Goal: Task Accomplishment & Management: Use online tool/utility

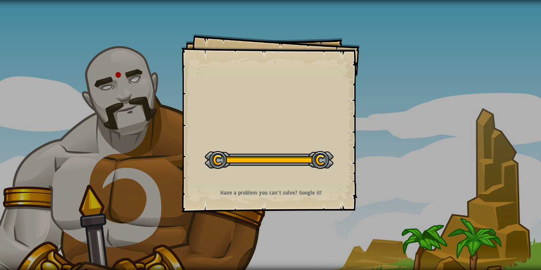
click at [309, 145] on div "Start Level" at bounding box center [269, 159] width 129 height 32
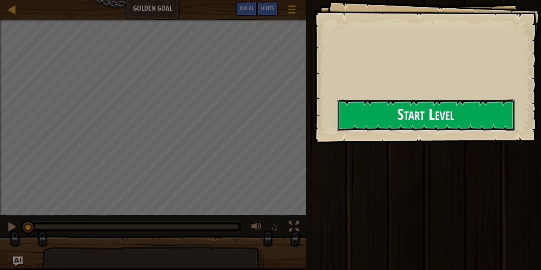
click at [363, 116] on button "Start Level" at bounding box center [426, 114] width 178 height 31
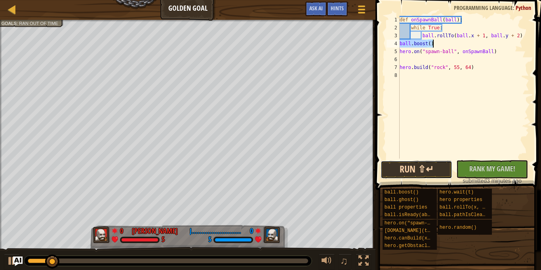
click at [419, 173] on button "Run ⇧↵" at bounding box center [416, 169] width 72 height 18
click at [422, 171] on button "Running" at bounding box center [416, 169] width 72 height 18
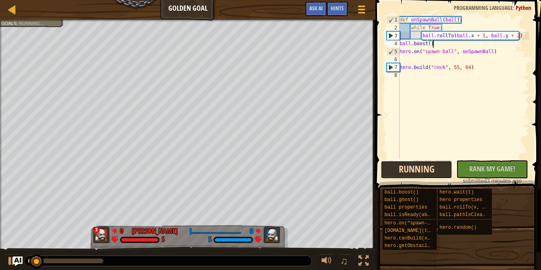
click at [428, 171] on button "Running" at bounding box center [416, 169] width 72 height 18
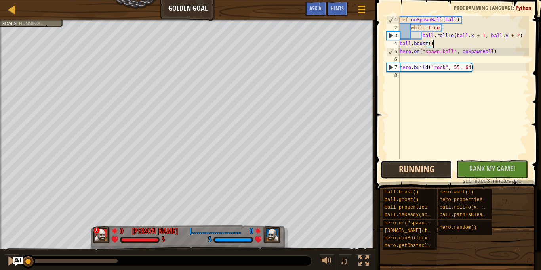
click at [425, 162] on button "Running" at bounding box center [416, 169] width 72 height 18
click at [411, 171] on button "Running" at bounding box center [416, 169] width 72 height 18
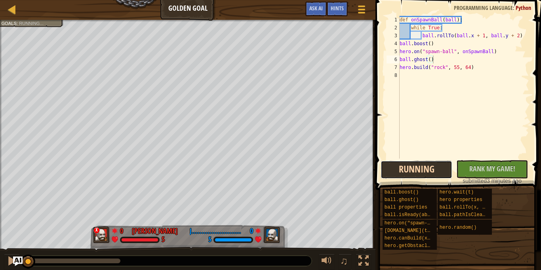
click at [428, 177] on button "Running" at bounding box center [416, 169] width 72 height 18
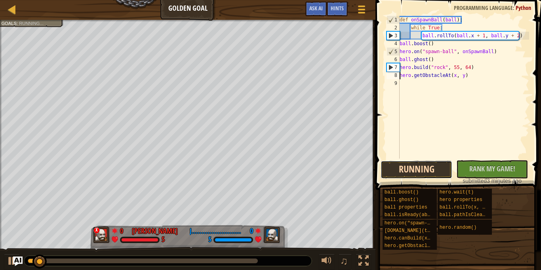
click at [419, 168] on button "Running" at bounding box center [416, 169] width 72 height 18
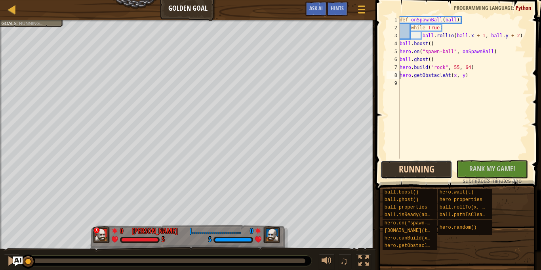
click at [419, 168] on button "Running" at bounding box center [416, 169] width 72 height 18
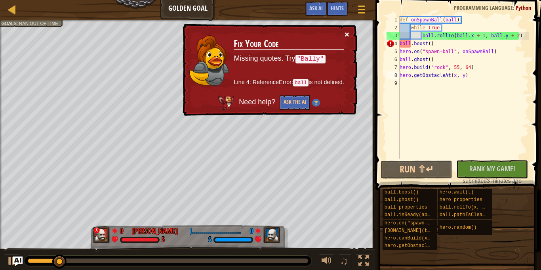
click at [346, 36] on button "×" at bounding box center [346, 34] width 5 height 8
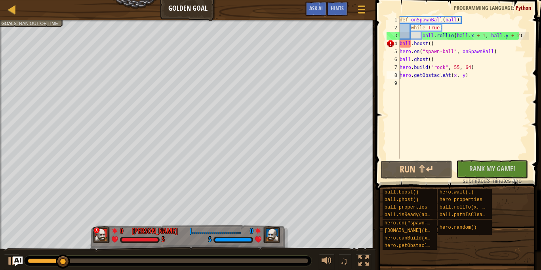
click at [408, 44] on div "def onSpawnBall ( ball ) : while True : ball . rollTo ( ball . x + 1 , ball . y…" at bounding box center [463, 95] width 131 height 158
click at [430, 43] on div "def onSpawnBall ( ball ) : while True : ball . rollTo ( ball . x + 1 , ball . y…" at bounding box center [463, 95] width 131 height 158
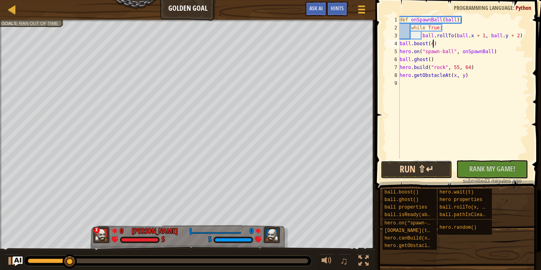
click at [427, 174] on button "Run ⇧↵" at bounding box center [416, 169] width 72 height 18
click at [416, 36] on div "def onSpawnBall ( ball ) : while True : ball . rollTo ( ball . x + 1 , ball . y…" at bounding box center [463, 95] width 131 height 158
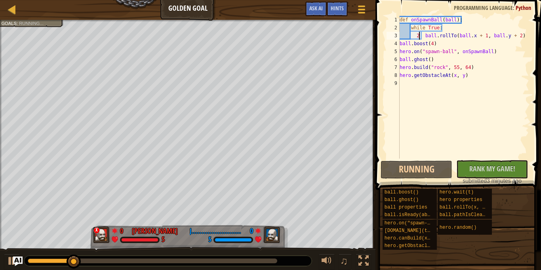
scroll to position [4, 3]
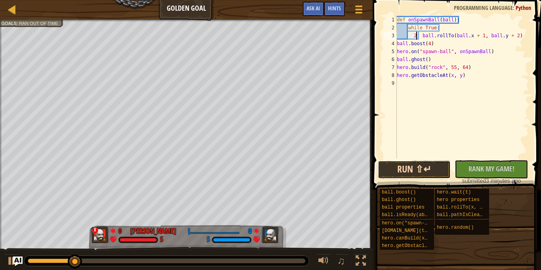
click at [438, 166] on button "Run ⇧↵" at bounding box center [414, 169] width 73 height 18
click at [438, 166] on button "Running" at bounding box center [414, 169] width 73 height 18
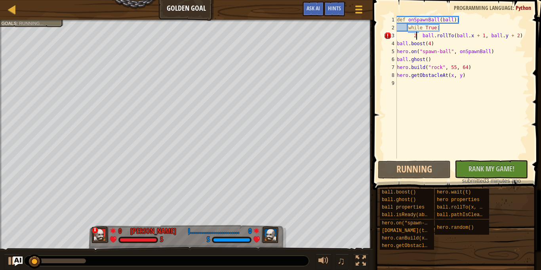
click at [459, 20] on div "def onSpawnBall ( ball ) : while True : 2 ball . rollTo ( ball . x + 1 , ball .…" at bounding box center [462, 95] width 134 height 158
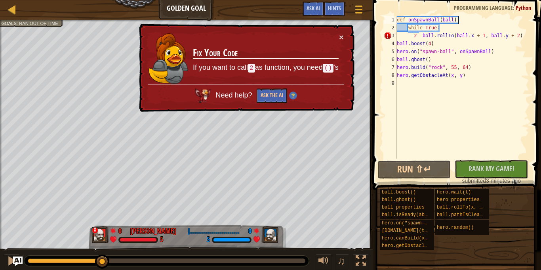
drag, startPoint x: 43, startPoint y: 258, endPoint x: 106, endPoint y: 253, distance: 63.5
click at [106, 253] on div "♫" at bounding box center [186, 259] width 372 height 24
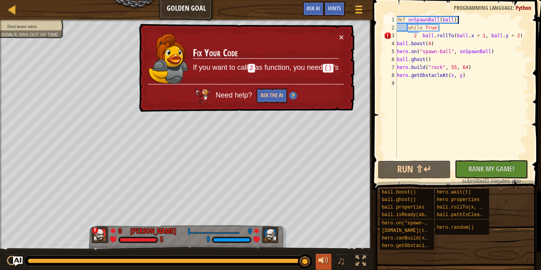
drag, startPoint x: 173, startPoint y: 265, endPoint x: 317, endPoint y: 268, distance: 144.9
click at [317, 268] on div "♫" at bounding box center [186, 259] width 372 height 24
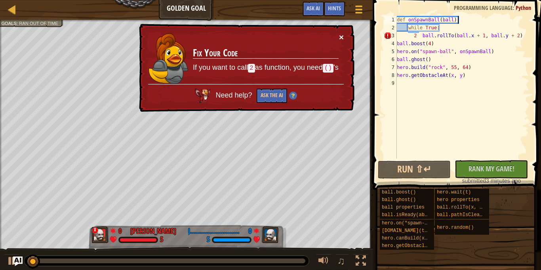
click at [339, 36] on button "×" at bounding box center [341, 37] width 5 height 8
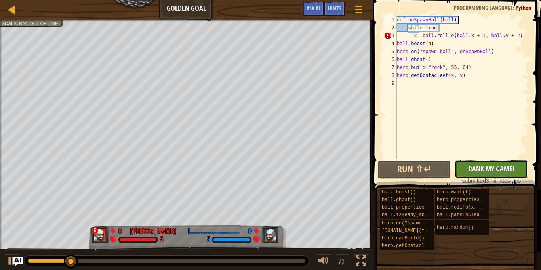
click at [485, 169] on span "Rank My Game!" at bounding box center [491, 168] width 46 height 10
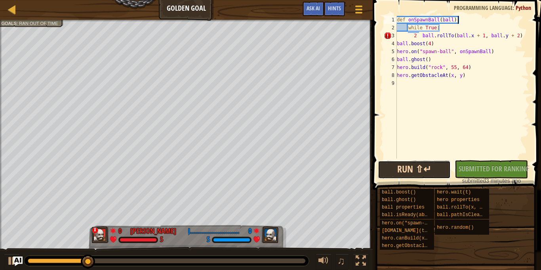
click at [406, 169] on button "Run ⇧↵" at bounding box center [414, 169] width 73 height 18
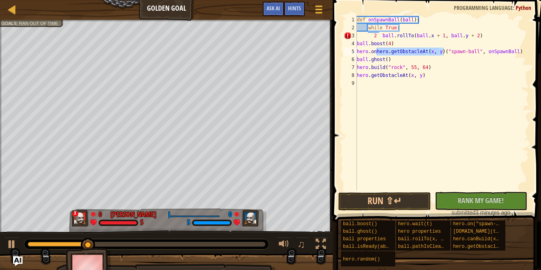
click at [403, 220] on div "ball.boost() ball.ghost() ball properties ball.isReady(ability) hero.random() h…" at bounding box center [437, 243] width 195 height 47
click at [399, 208] on button "Run ⇧↵" at bounding box center [384, 201] width 92 height 18
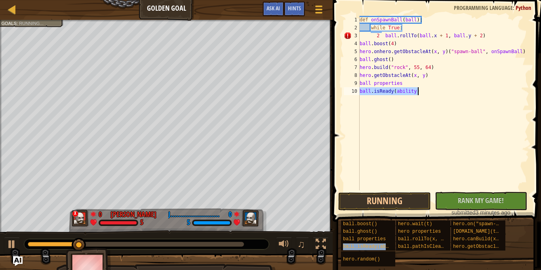
type textarea "ball.isReady(ability)"
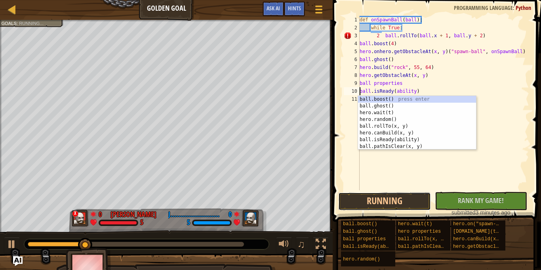
click at [365, 197] on button "Running" at bounding box center [384, 201] width 92 height 18
click at [394, 107] on div "def onSpawnBall ( ball ) : while True : 2 ball . rollTo ( ball . x + 1 , ball .…" at bounding box center [443, 111] width 171 height 190
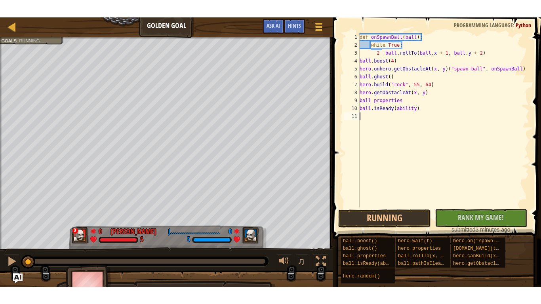
scroll to position [4, 0]
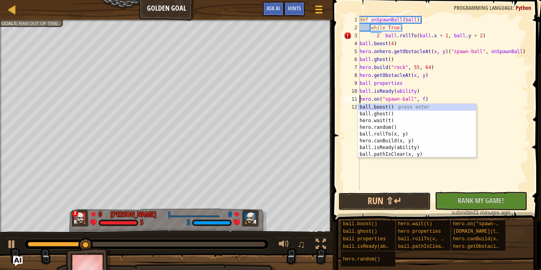
click at [389, 204] on button "Run ⇧↵" at bounding box center [384, 201] width 92 height 18
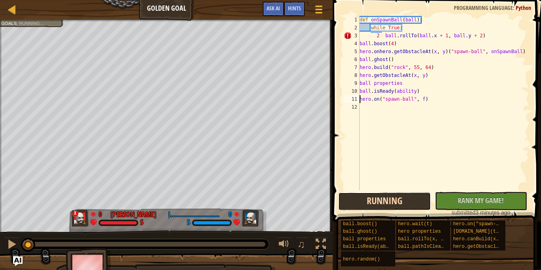
click at [393, 199] on button "Running" at bounding box center [384, 201] width 92 height 18
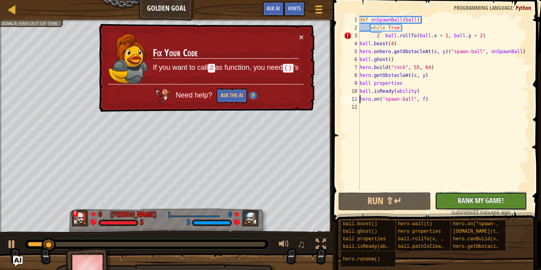
click at [463, 194] on button "No New Code to Rank Rank My Game! Submitting... Submitted for Ranking Failed to…" at bounding box center [481, 201] width 92 height 18
click at [331, 161] on span at bounding box center [437, 99] width 215 height 245
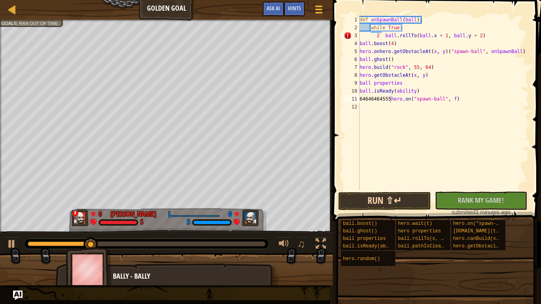
scroll to position [4, 5]
click at [473, 199] on span "Rank My Game!" at bounding box center [481, 200] width 46 height 10
click at [392, 209] on button "Run ⇧↵" at bounding box center [384, 201] width 92 height 18
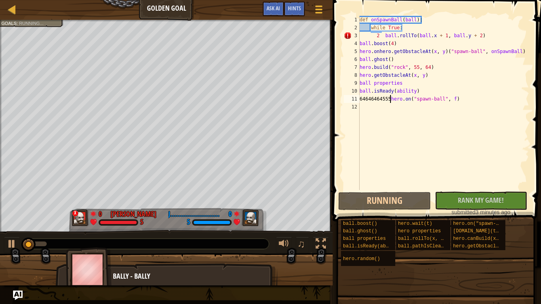
click at [376, 35] on div "def onSpawnBall ( ball ) : while True : 2 ball . rollTo ( ball . x + 1 , ball .…" at bounding box center [443, 111] width 171 height 190
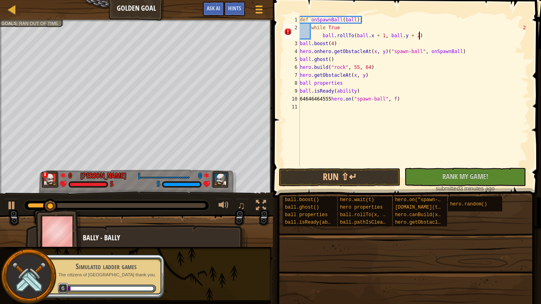
click at [427, 37] on div "def onSpawnBall ( ball ) : while True 2 ball . rollTo ( ball . x + 1 , ball . y…" at bounding box center [413, 99] width 231 height 166
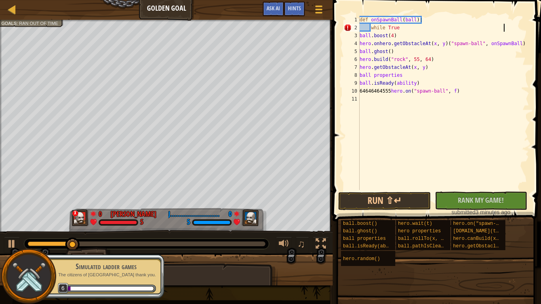
click at [366, 27] on div "def onSpawnBall ( ball ) : while True ball . boost ( 4 ) hero . [GEOGRAPHIC_DAT…" at bounding box center [443, 111] width 171 height 190
click at [400, 29] on div "def onSpawnBall ( ball ) : 3 while True ball . boost ( 4 ) hero . [GEOGRAPHIC_D…" at bounding box center [443, 111] width 171 height 190
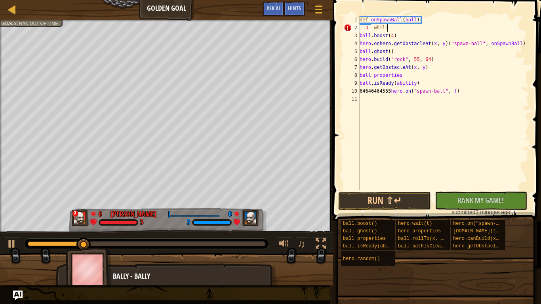
type textarea "3"
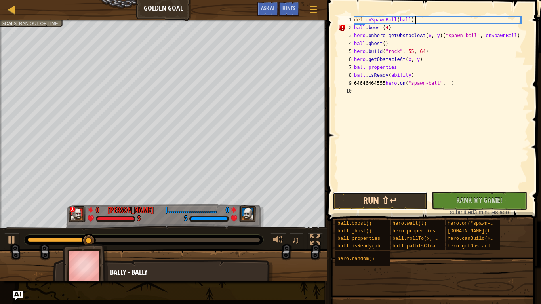
click at [364, 201] on button "Run ⇧↵" at bounding box center [379, 201] width 95 height 18
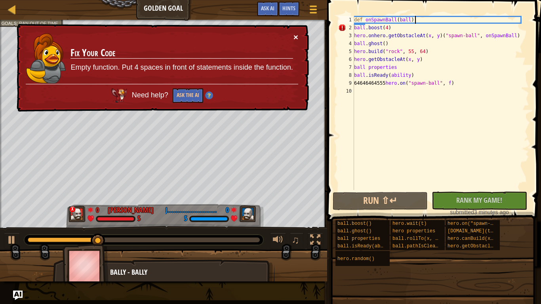
click at [296, 38] on button "×" at bounding box center [295, 37] width 5 height 8
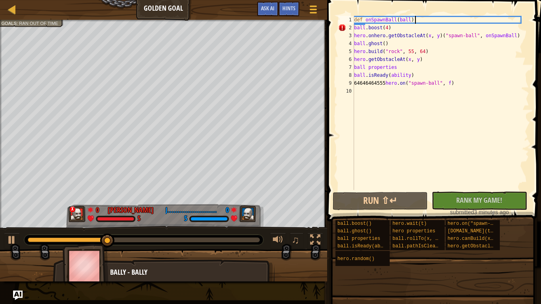
click at [394, 30] on div "def onSpawnBall ( ball ) : ball . boost ( 4 ) hero . [GEOGRAPHIC_DATA] . getObs…" at bounding box center [440, 111] width 177 height 190
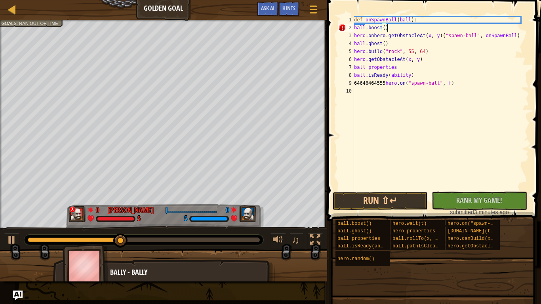
scroll to position [4, 4]
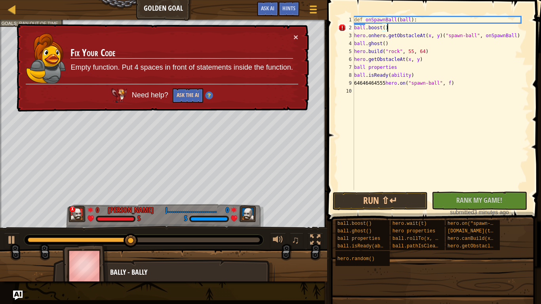
type textarea "ball.boost()"
click at [197, 93] on button "Ask the AI" at bounding box center [188, 95] width 30 height 15
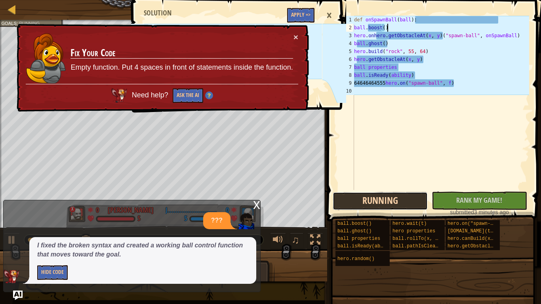
click at [370, 205] on button "Running" at bounding box center [379, 201] width 95 height 18
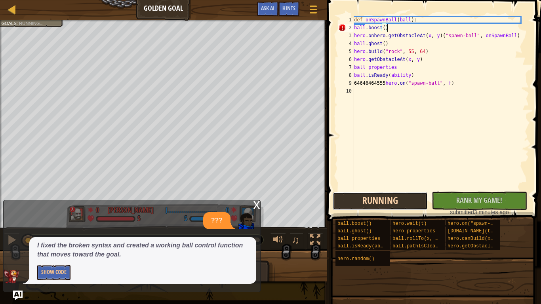
click at [370, 201] on button "Running" at bounding box center [379, 201] width 95 height 18
click at [364, 183] on div "def onSpawnBall ( ball ) : ball . boost ( ) hero . [GEOGRAPHIC_DATA] . getObsta…" at bounding box center [440, 111] width 177 height 190
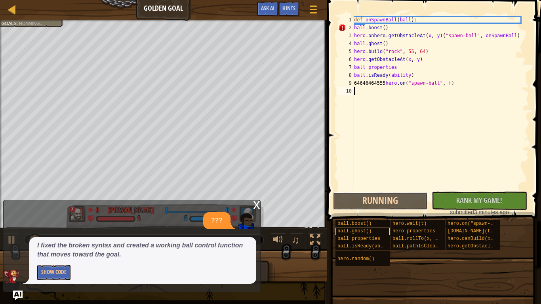
click at [352, 201] on button "Running" at bounding box center [379, 201] width 95 height 18
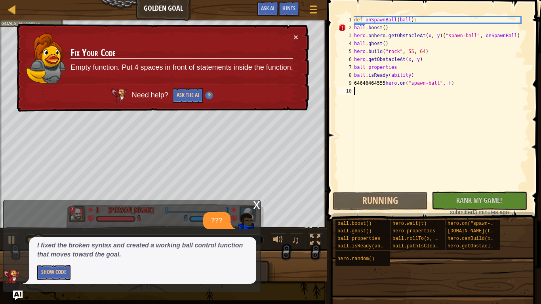
click at [383, 30] on div "def onSpawnBall ( ball ) : ball . boost ( ) hero . [GEOGRAPHIC_DATA] . getObsta…" at bounding box center [440, 111] width 177 height 190
click at [384, 29] on div "def onSpawnBall ( ball ) : ball . boost ( ) hero . [GEOGRAPHIC_DATA] . getObsta…" at bounding box center [440, 111] width 177 height 190
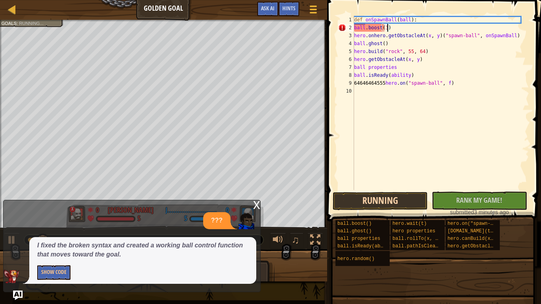
scroll to position [4, 5]
click at [381, 204] on button "Running" at bounding box center [379, 201] width 95 height 18
type textarea "ball.boost(1234567)"
click at [367, 207] on button "Run ⇧↵" at bounding box center [379, 201] width 95 height 18
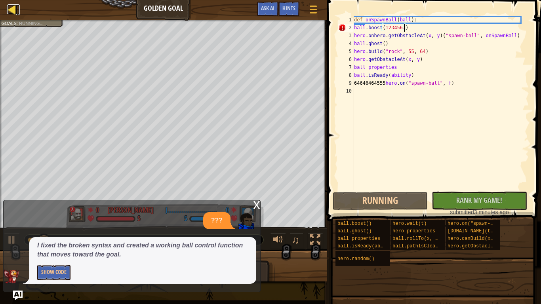
click at [12, 8] on div at bounding box center [12, 9] width 10 height 10
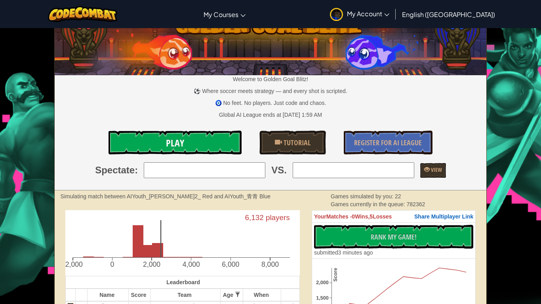
scroll to position [32, 0]
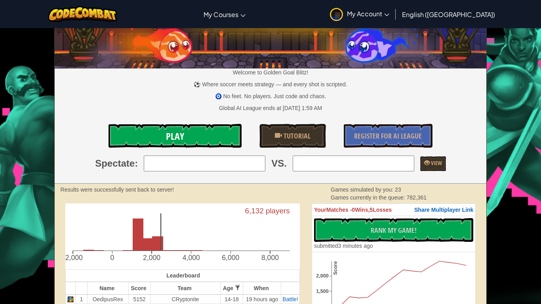
click at [211, 135] on link "Play" at bounding box center [174, 136] width 133 height 24
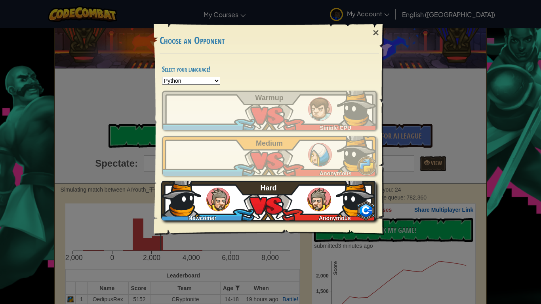
click at [289, 218] on div "Newcomer Anonymous Hard" at bounding box center [268, 201] width 215 height 40
